Goal: Register for event/course

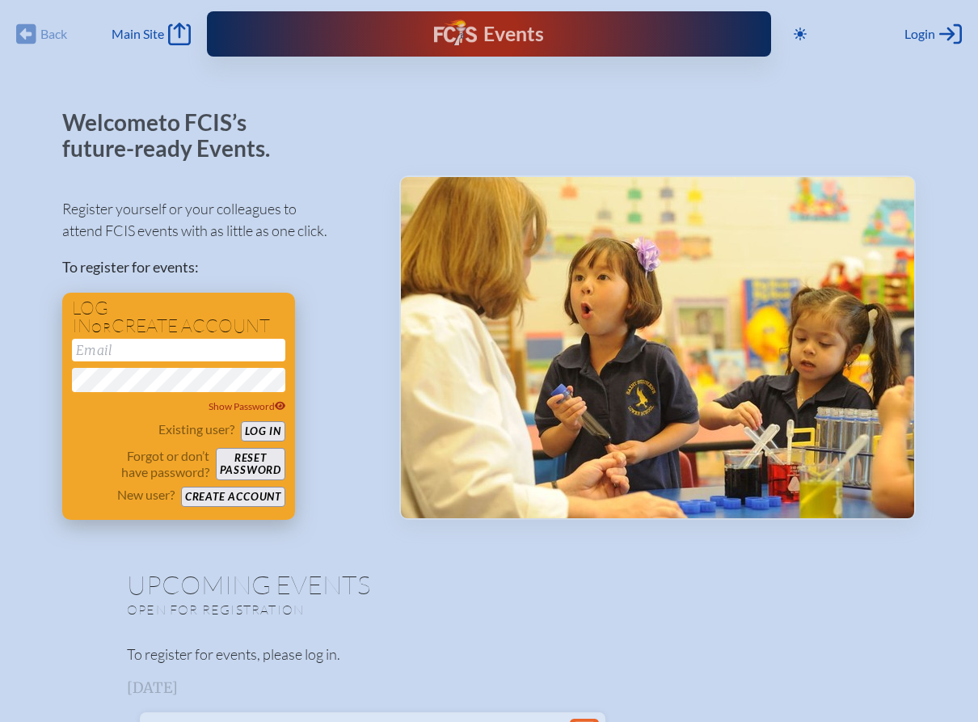
click at [241, 352] on input "email" at bounding box center [178, 350] width 213 height 23
type input "[EMAIL_ADDRESS][DOMAIN_NAME]"
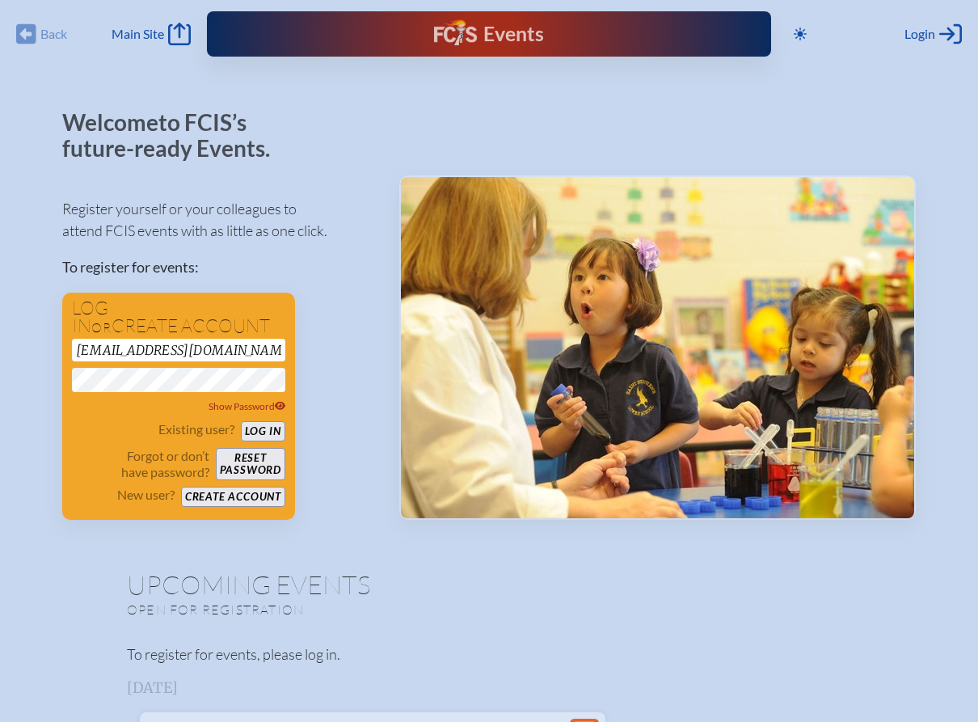
click at [274, 427] on button "Log in" at bounding box center [263, 431] width 44 height 20
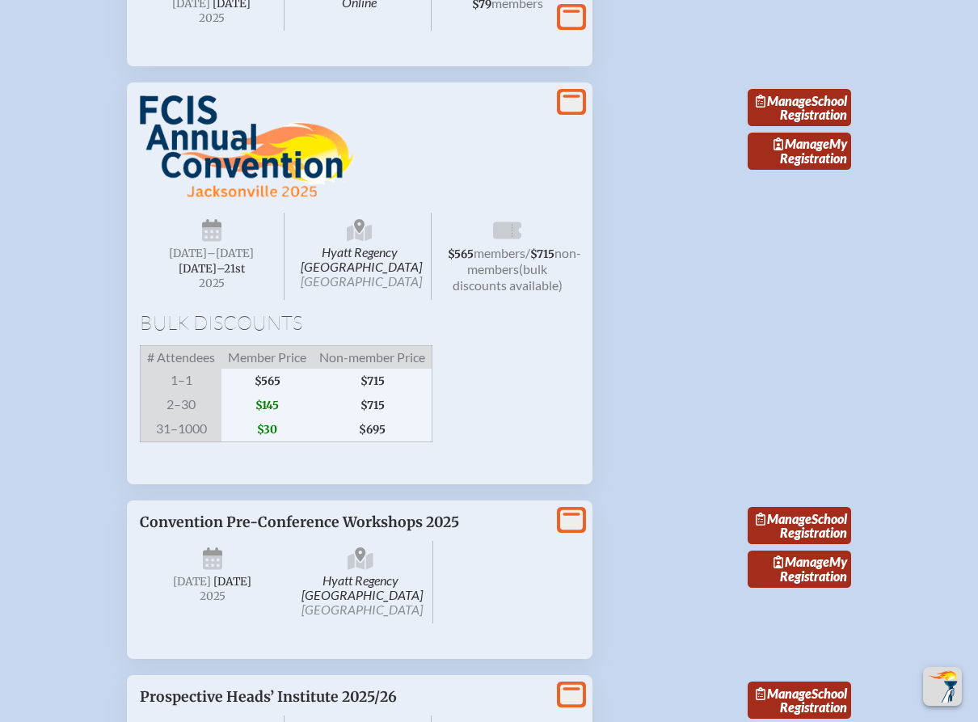
scroll to position [2343, 0]
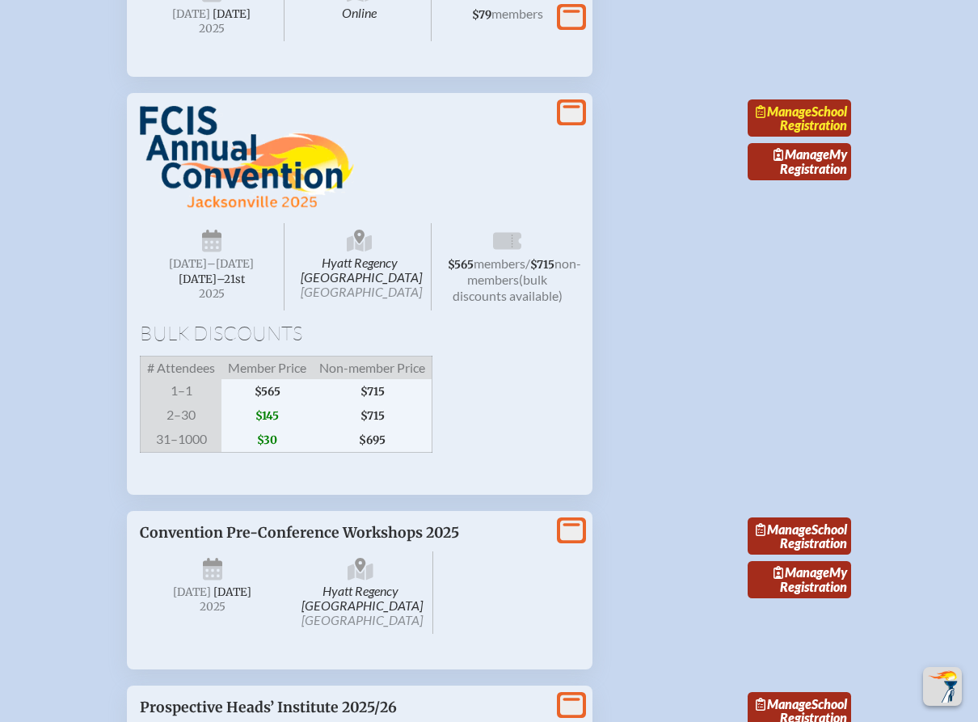
click at [820, 137] on link "Manage School Registration" at bounding box center [799, 117] width 103 height 37
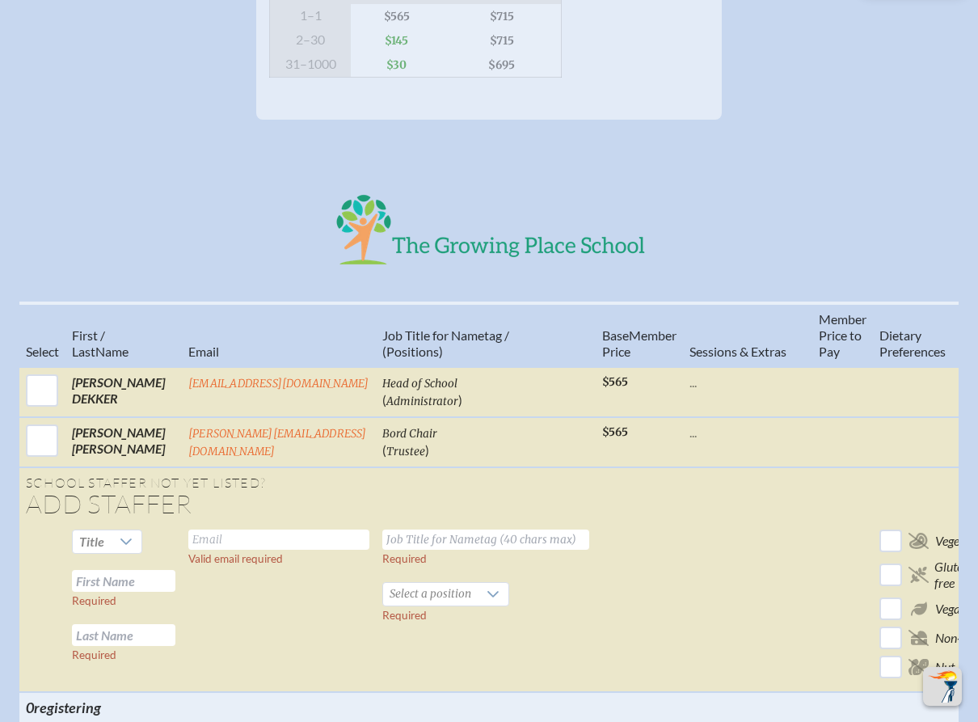
scroll to position [455, 0]
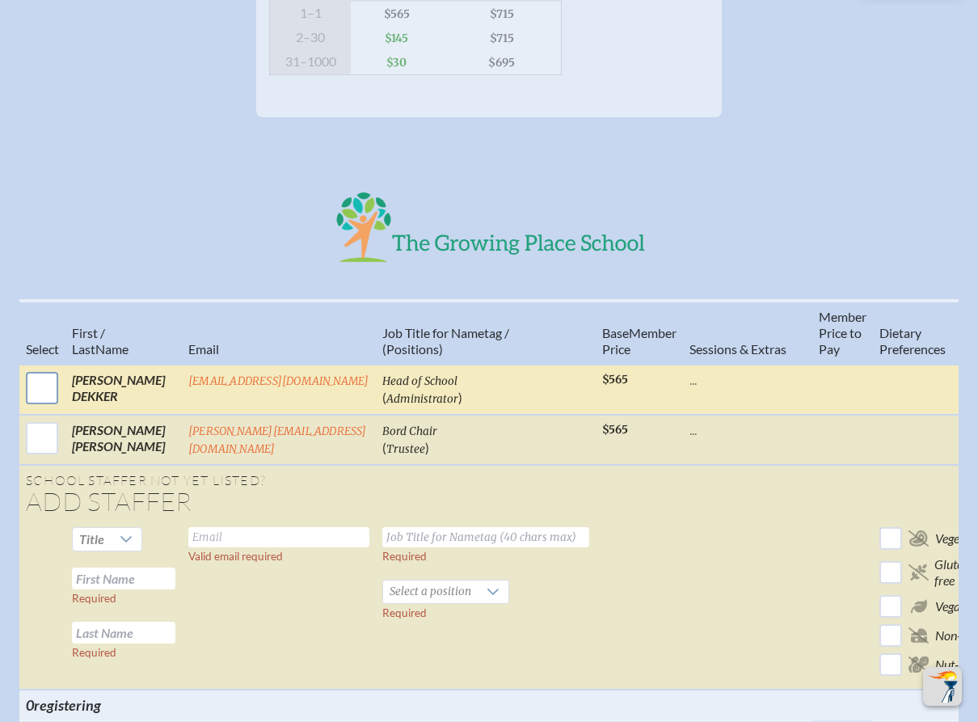
click at [48, 406] on input "checkbox" at bounding box center [42, 388] width 40 height 40
checkbox input "true"
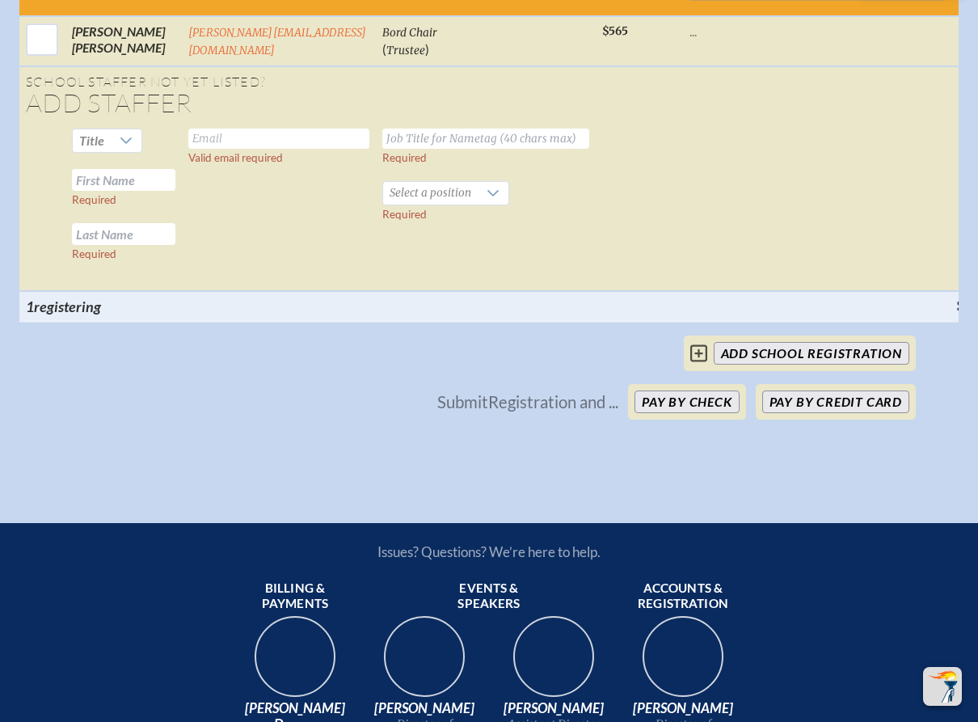
scroll to position [1850, 0]
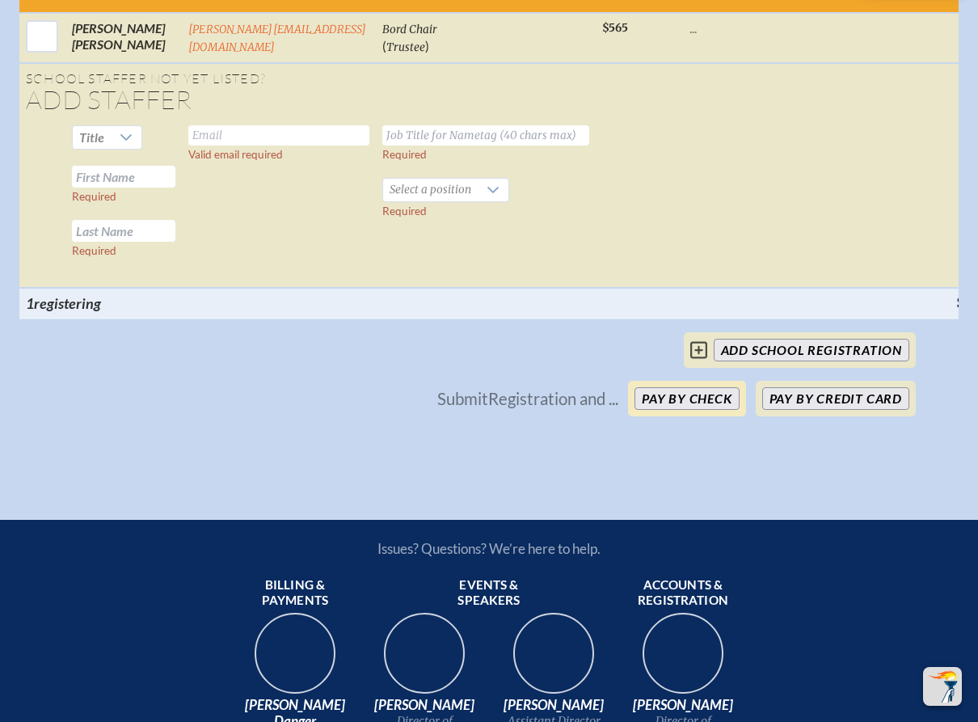
click at [690, 410] on button "Pay by Check" at bounding box center [687, 398] width 105 height 23
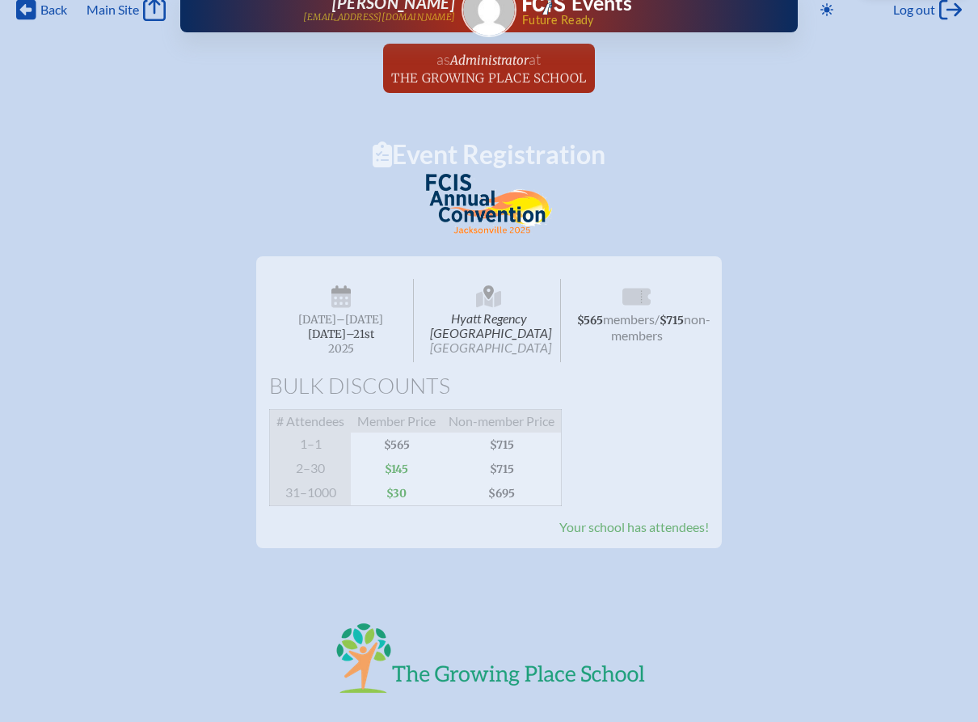
scroll to position [0, 0]
